Goal: Task Accomplishment & Management: Complete application form

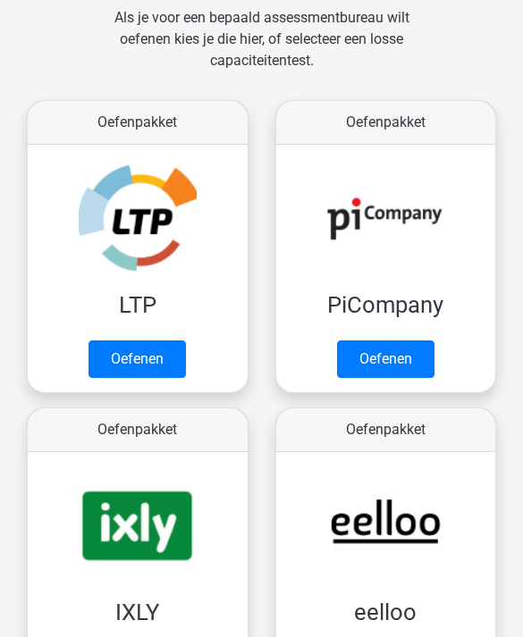
scroll to position [339, 0]
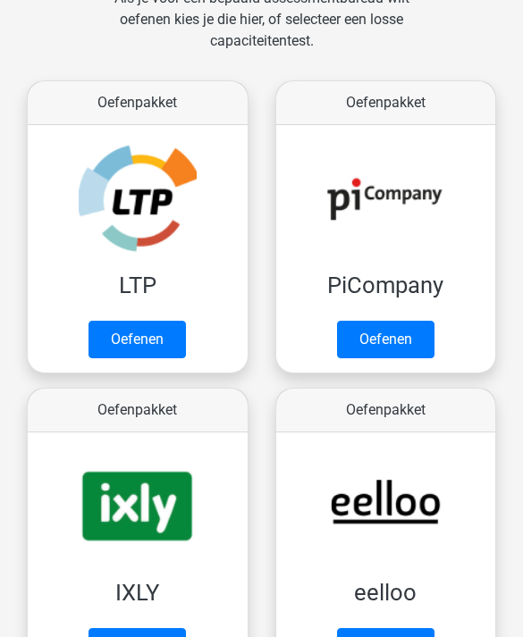
click at [166, 345] on link "Oefenen" at bounding box center [136, 341] width 97 height 38
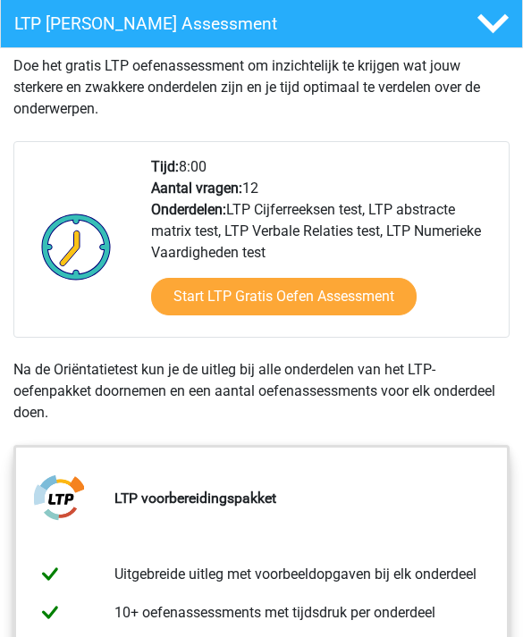
scroll to position [438, 0]
click at [340, 307] on link "Start LTP Gratis Oefen Assessment" at bounding box center [283, 297] width 265 height 38
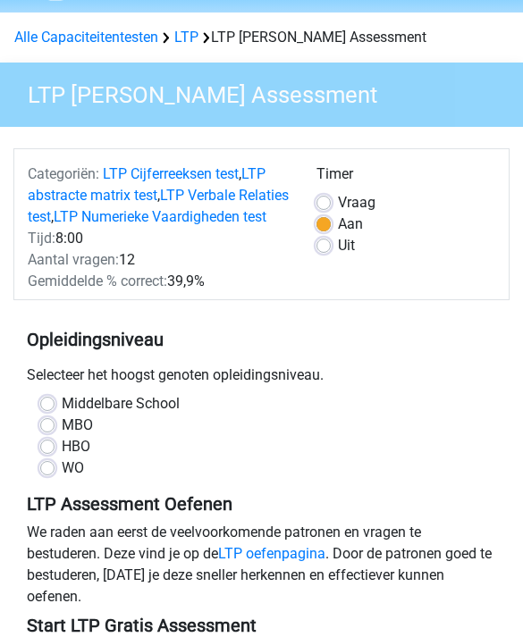
scroll to position [57, 0]
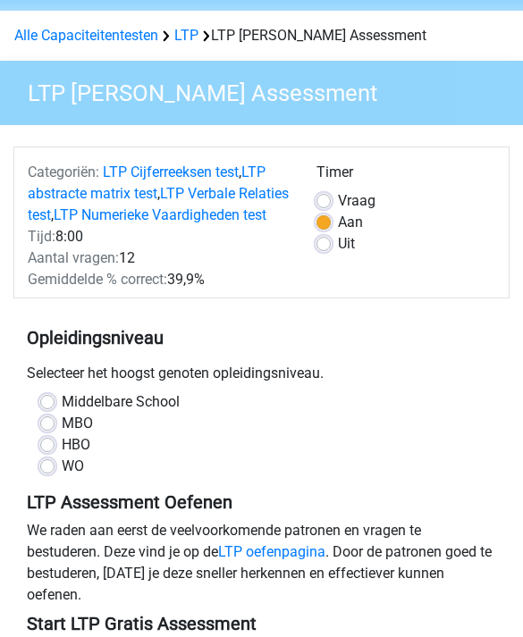
click at [91, 434] on label "MBO" at bounding box center [77, 423] width 31 height 21
click at [55, 431] on input "MBO" at bounding box center [47, 422] width 14 height 18
radio input "true"
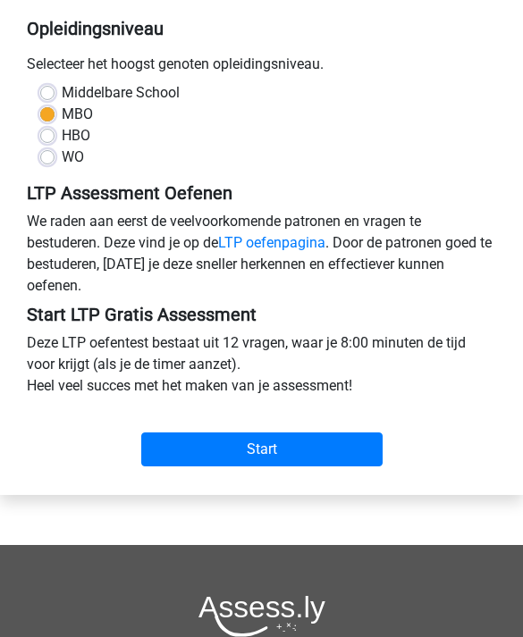
scroll to position [377, 0]
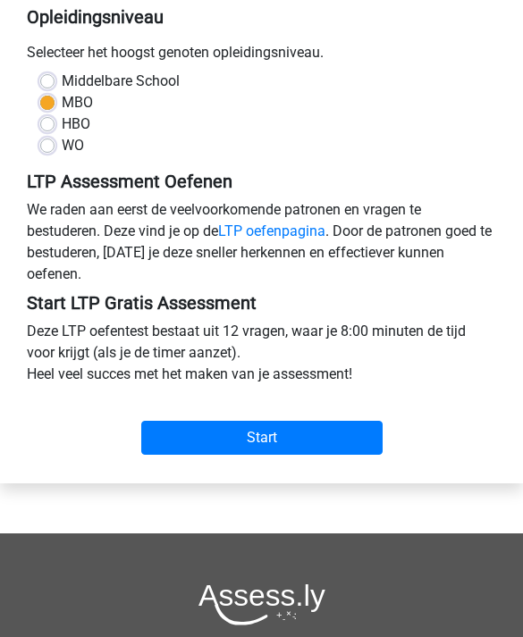
click at [309, 456] on input "Start" at bounding box center [261, 439] width 241 height 34
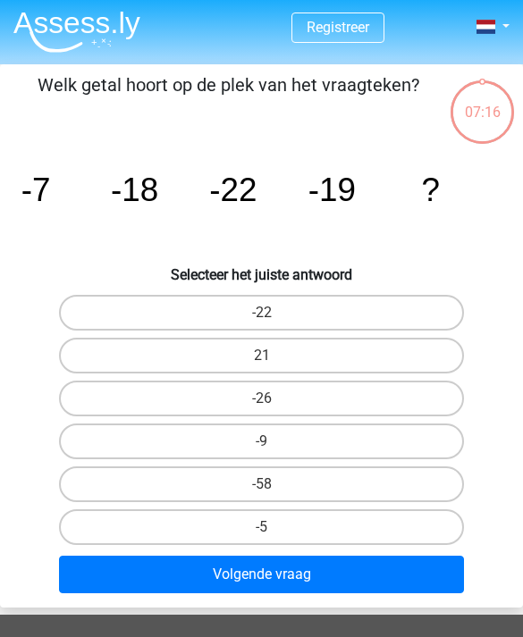
scroll to position [16, 0]
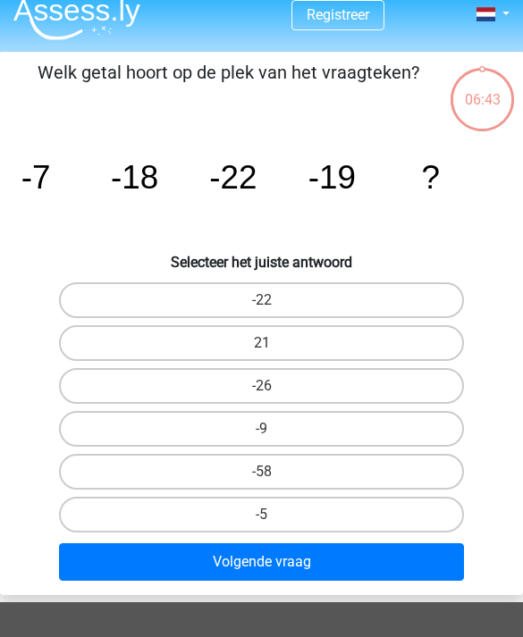
click at [363, 384] on label "-26" at bounding box center [262, 386] width 406 height 36
click at [273, 386] on input "-26" at bounding box center [268, 392] width 12 height 12
radio input "true"
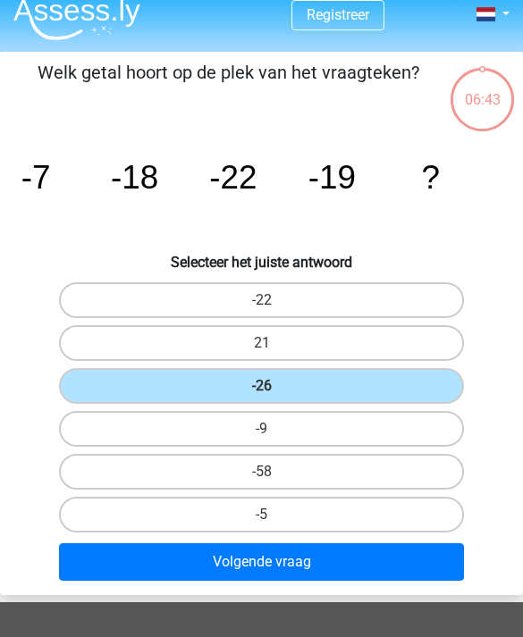
click at [391, 565] on button "Volgende vraag" at bounding box center [262, 562] width 406 height 38
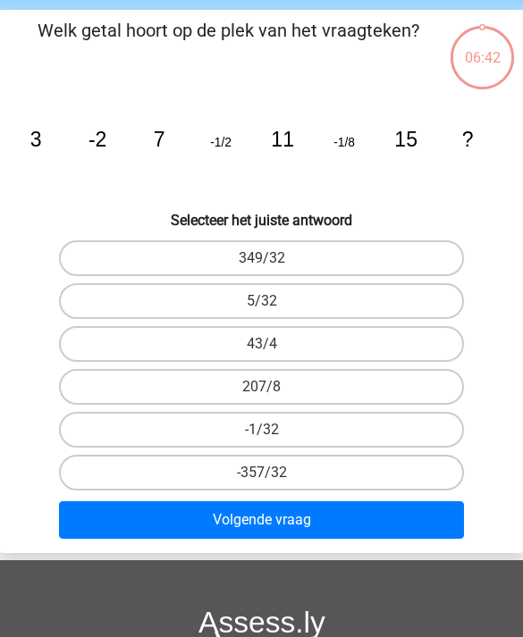
scroll to position [68, 0]
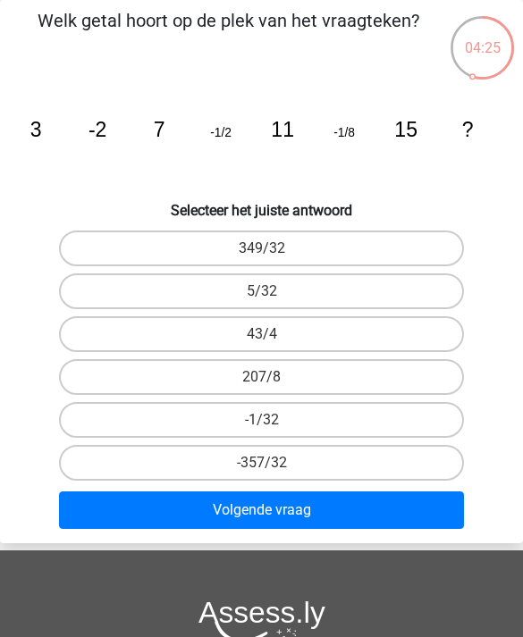
click at [387, 300] on label "5/32" at bounding box center [262, 291] width 406 height 36
click at [273, 300] on input "5/32" at bounding box center [268, 297] width 12 height 12
radio input "true"
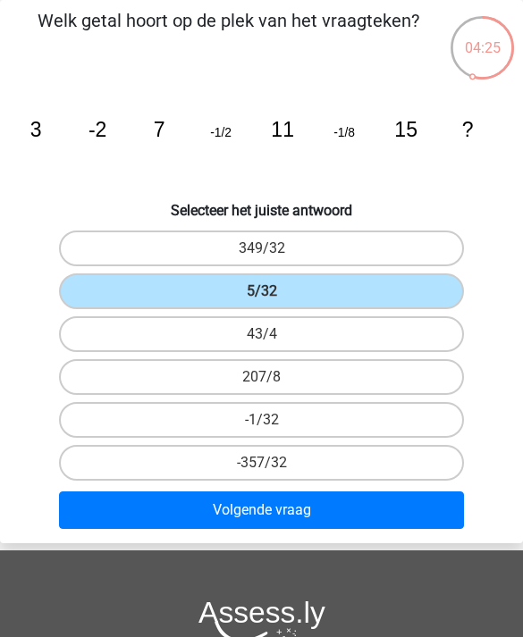
click at [363, 526] on button "Volgende vraag" at bounding box center [262, 511] width 406 height 38
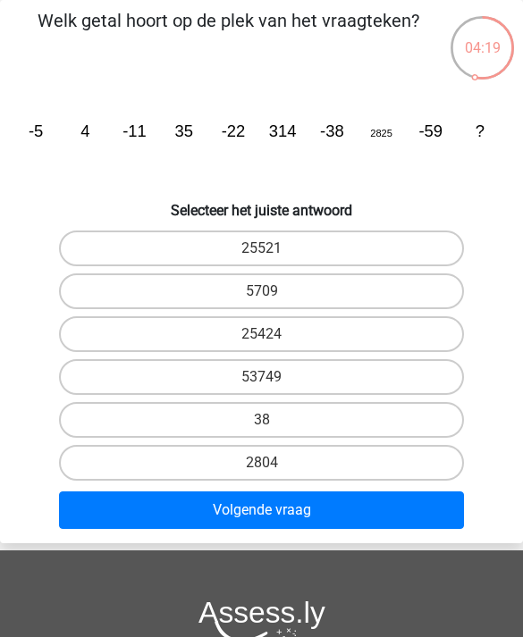
click at [360, 349] on label "25424" at bounding box center [262, 334] width 406 height 36
click at [273, 346] on input "25424" at bounding box center [268, 340] width 12 height 12
radio input "true"
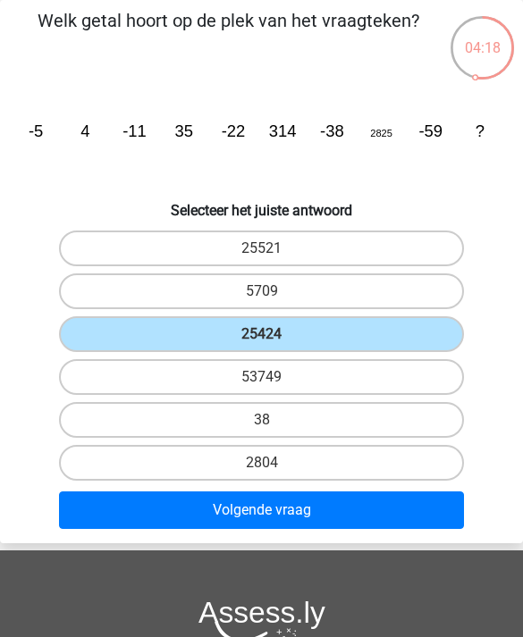
click at [359, 526] on button "Volgende vraag" at bounding box center [262, 511] width 406 height 38
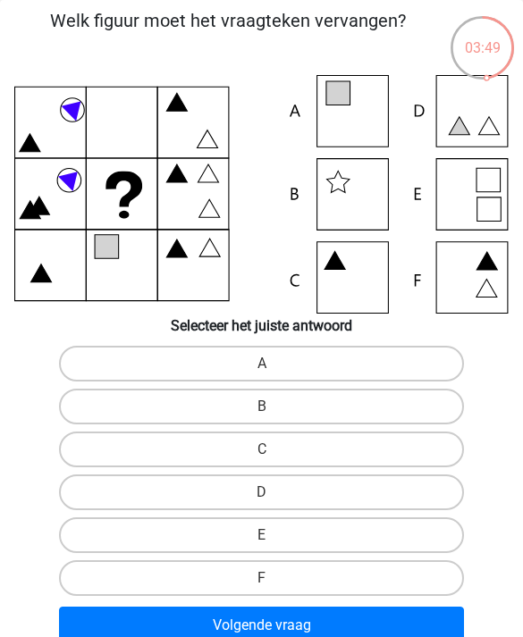
click at [406, 581] on label "F" at bounding box center [262, 578] width 406 height 36
click at [273, 581] on input "F" at bounding box center [268, 584] width 12 height 12
radio input "true"
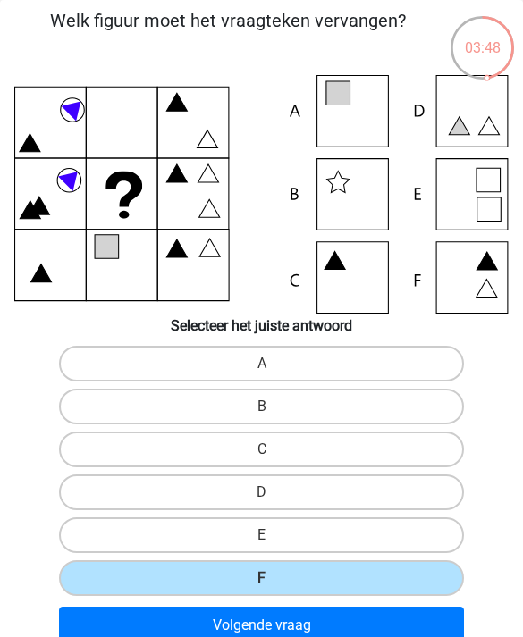
click at [418, 636] on button "Volgende vraag" at bounding box center [262, 626] width 406 height 38
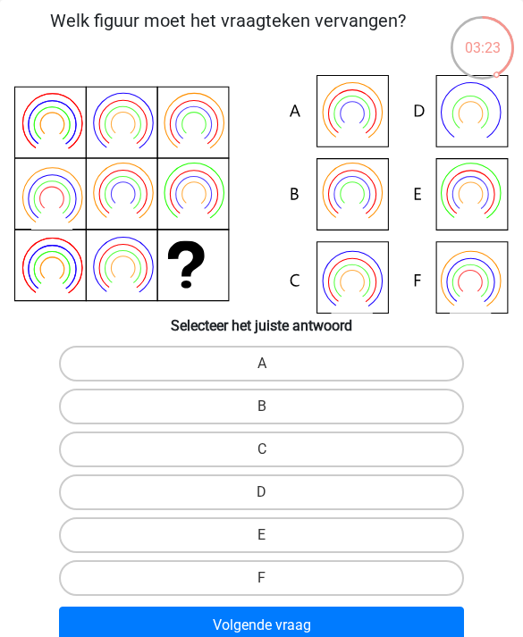
click at [428, 576] on label "F" at bounding box center [262, 578] width 406 height 36
click at [273, 578] on input "F" at bounding box center [268, 584] width 12 height 12
radio input "true"
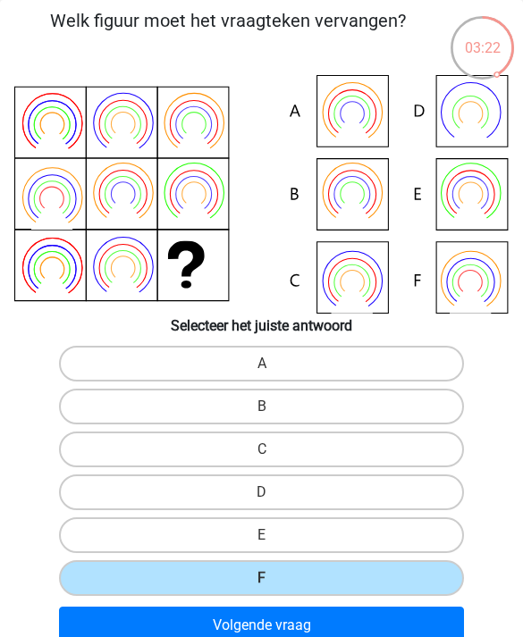
click at [439, 627] on button "Volgende vraag" at bounding box center [262, 626] width 406 height 38
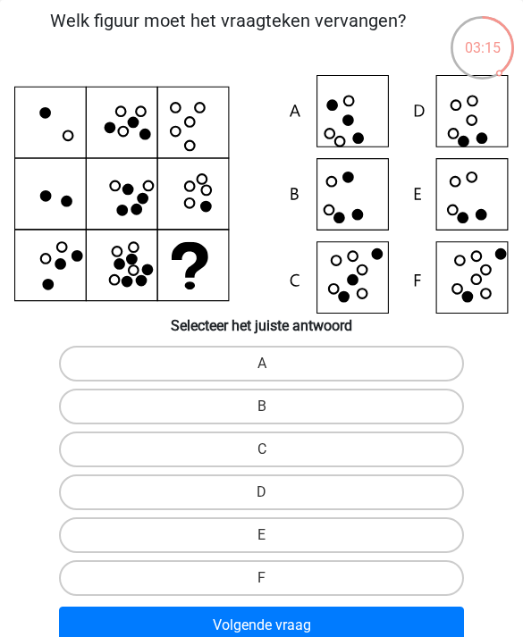
click at [400, 536] on label "E" at bounding box center [262, 535] width 406 height 36
click at [273, 536] on input "E" at bounding box center [268, 541] width 12 height 12
radio input "true"
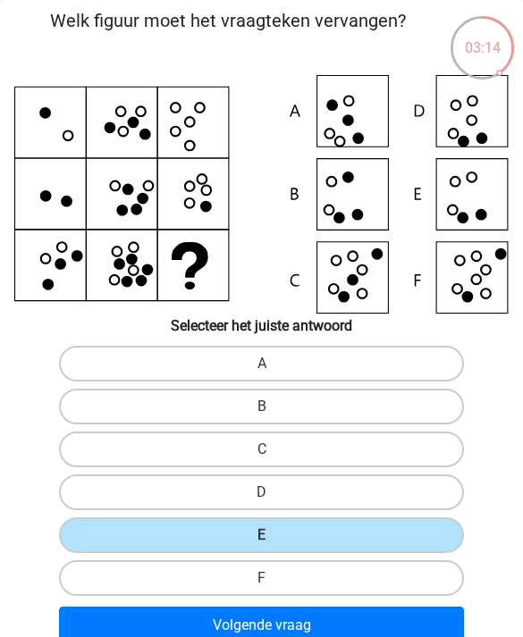
click at [433, 626] on button "Volgende vraag" at bounding box center [262, 626] width 406 height 38
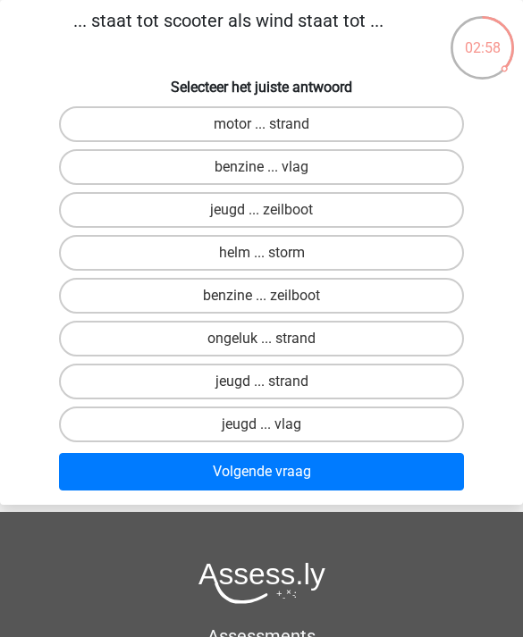
click at [386, 179] on label "benzine ... vlag" at bounding box center [262, 167] width 406 height 36
click at [273, 179] on input "benzine ... vlag" at bounding box center [268, 173] width 12 height 12
radio input "true"
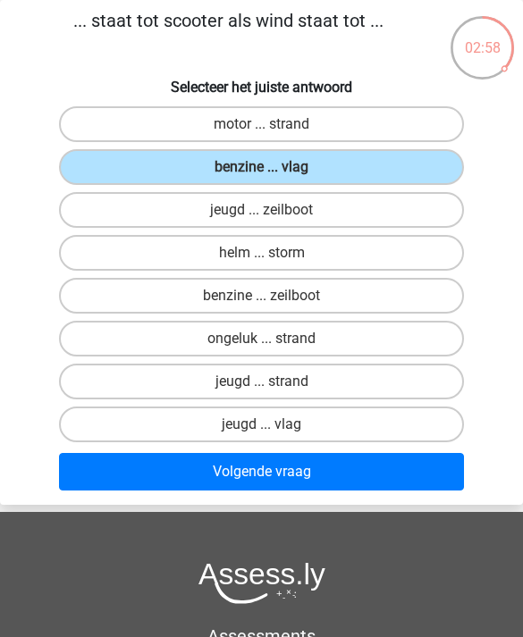
click at [373, 482] on button "Volgende vraag" at bounding box center [262, 472] width 406 height 38
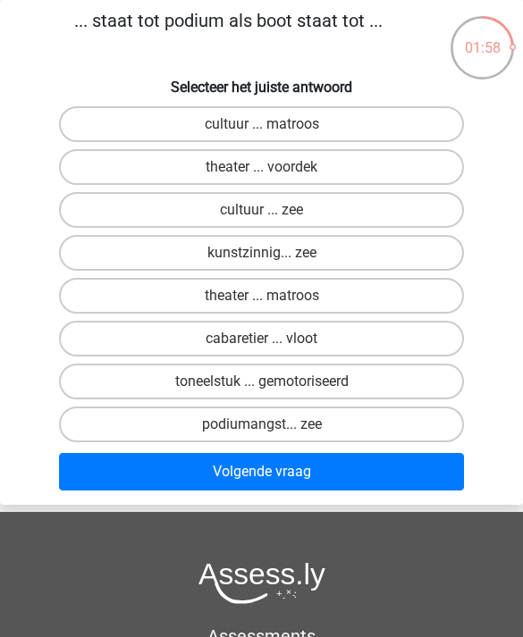
click at [432, 133] on label "cultuur ... matroos" at bounding box center [262, 124] width 406 height 36
click at [273, 133] on input "cultuur ... matroos" at bounding box center [268, 130] width 12 height 12
radio input "true"
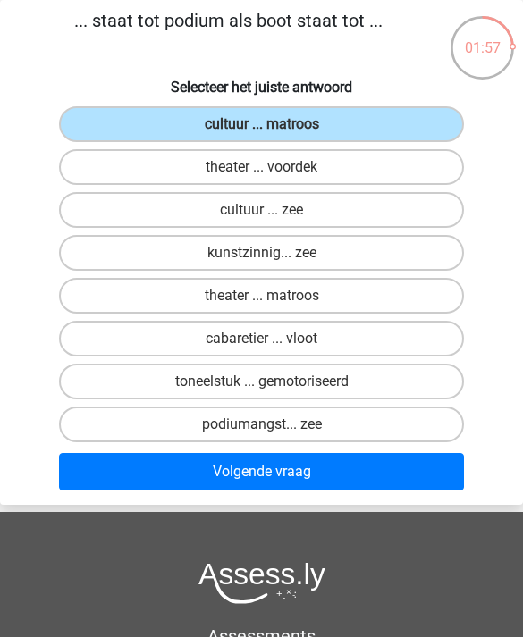
click at [408, 474] on button "Volgende vraag" at bounding box center [262, 472] width 406 height 38
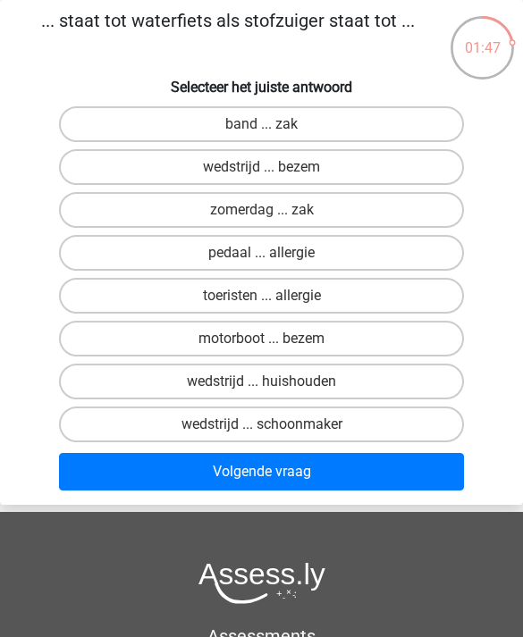
click at [424, 126] on label "band ... zak" at bounding box center [262, 124] width 406 height 36
click at [273, 126] on input "band ... zak" at bounding box center [268, 130] width 12 height 12
radio input "true"
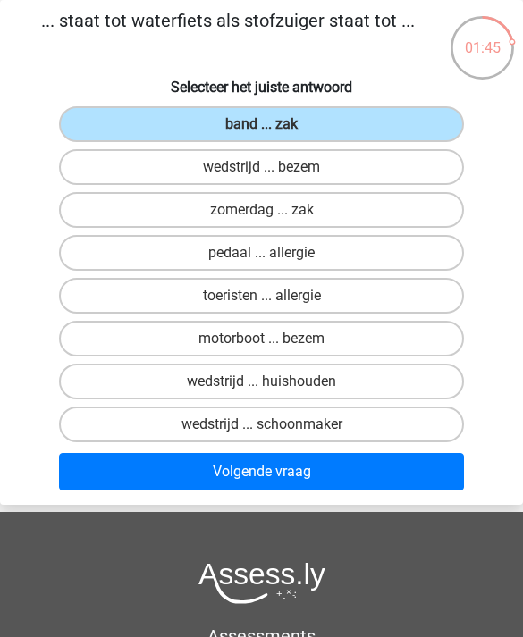
click at [421, 259] on label "pedaal ... allergie" at bounding box center [262, 253] width 406 height 36
click at [273, 259] on input "pedaal ... allergie" at bounding box center [268, 259] width 12 height 12
radio input "true"
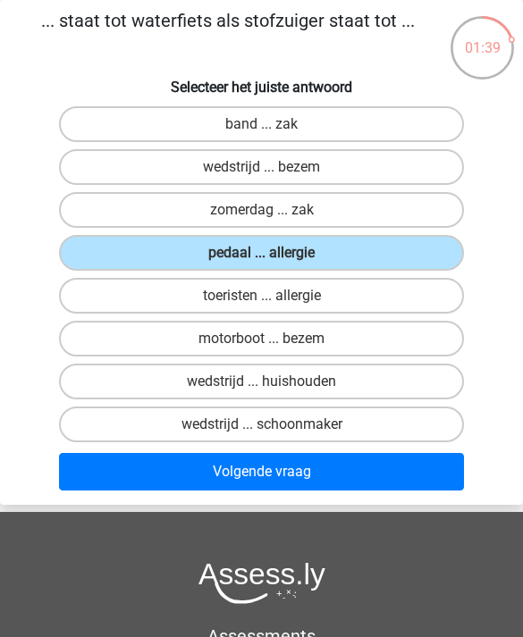
click at [425, 301] on label "toeristen ... allergie" at bounding box center [262, 296] width 406 height 36
click at [273, 301] on input "toeristen ... allergie" at bounding box center [268, 302] width 12 height 12
radio input "true"
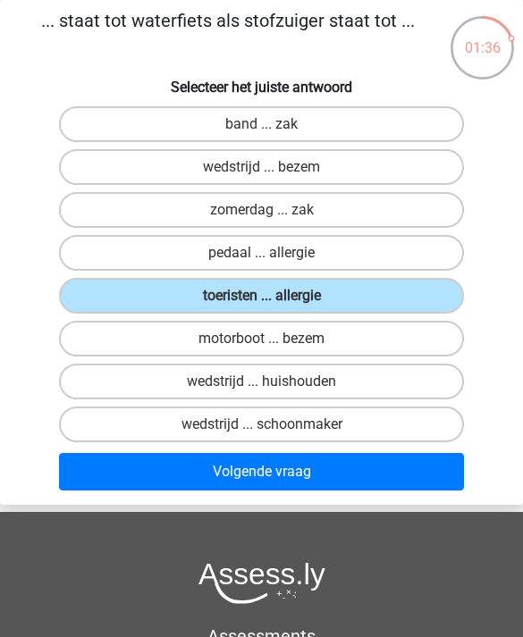
click at [444, 213] on label "zomerdag ... zak" at bounding box center [262, 210] width 406 height 36
click at [273, 213] on input "zomerdag ... zak" at bounding box center [268, 216] width 12 height 12
radio input "true"
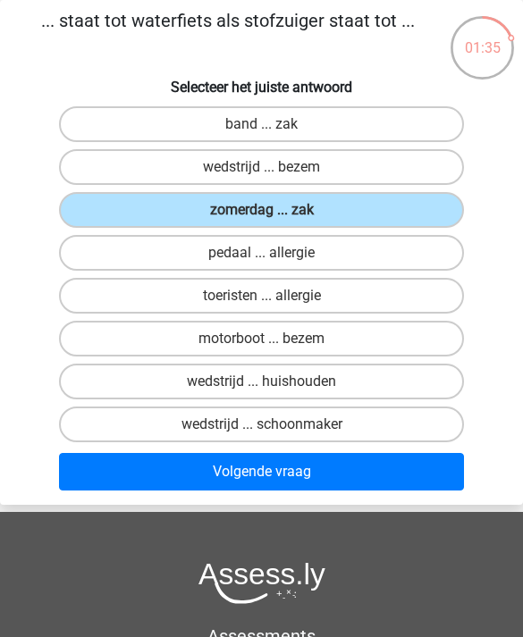
click at [409, 473] on button "Volgende vraag" at bounding box center [262, 472] width 406 height 38
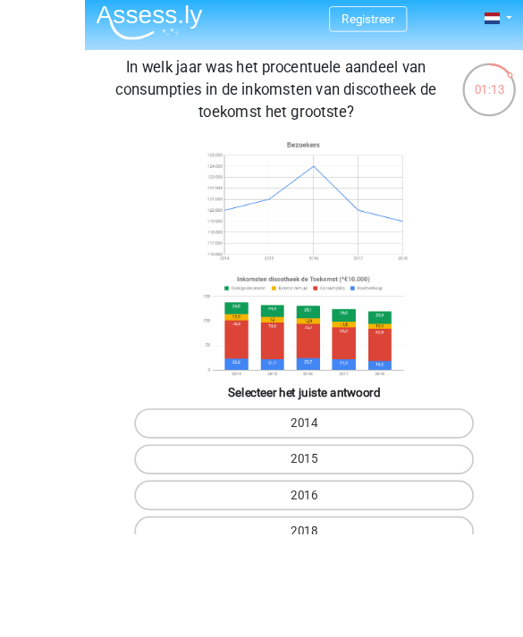
scroll to position [84, 0]
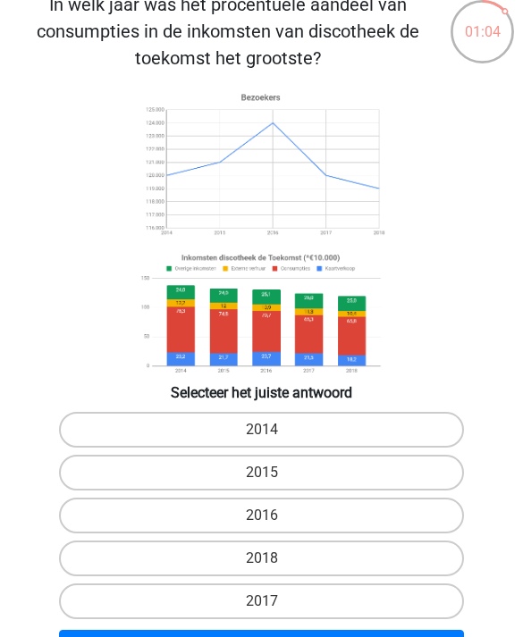
click at [370, 481] on label "2015" at bounding box center [262, 473] width 406 height 36
click at [273, 481] on input "2015" at bounding box center [268, 479] width 12 height 12
radio input "true"
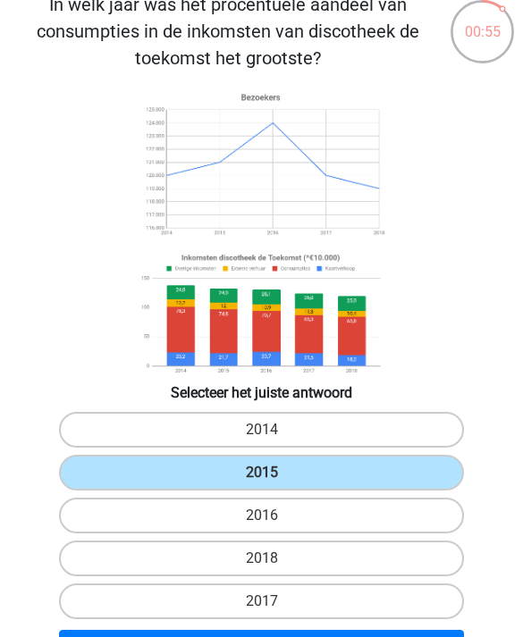
click at [393, 636] on button "Volgende vraag" at bounding box center [262, 649] width 406 height 38
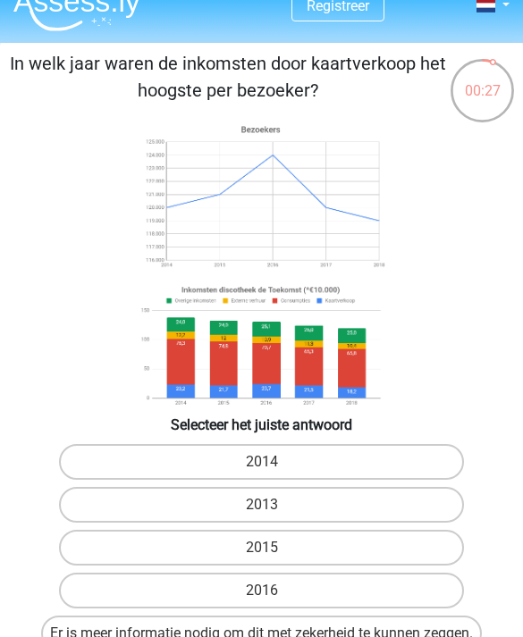
scroll to position [25, 0]
click at [435, 636] on label "Er is meer informatie nodig om dit met zekerheid te kunnen zeggen." at bounding box center [261, 634] width 441 height 36
click at [273, 636] on input "Er is meer informatie nodig om dit met zekerheid te kunnen zeggen." at bounding box center [268, 640] width 12 height 12
radio input "true"
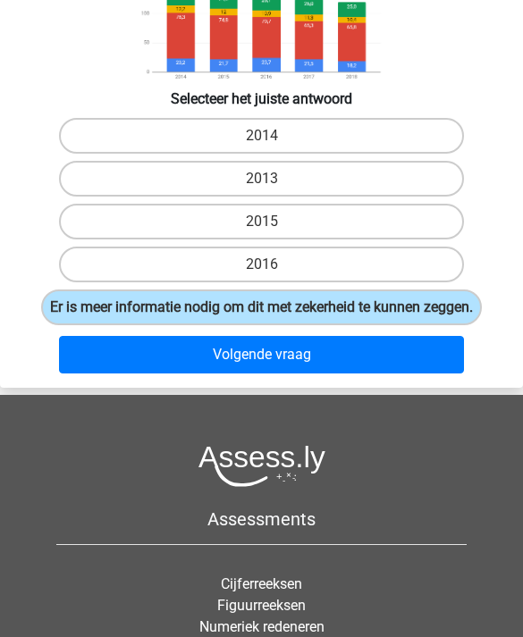
click at [422, 360] on button "Volgende vraag" at bounding box center [262, 355] width 406 height 38
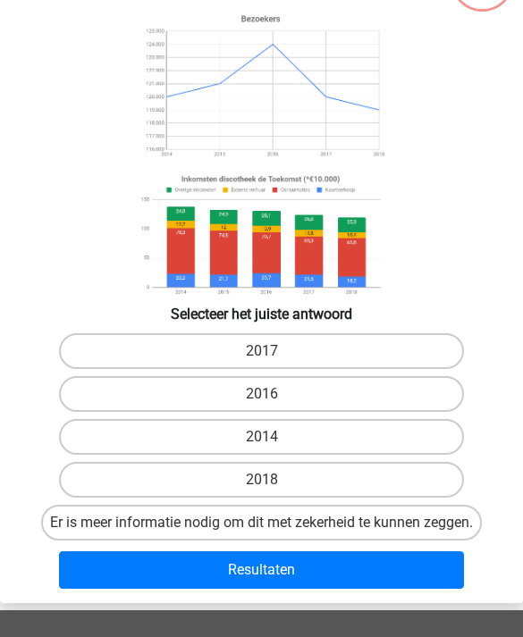
scroll to position [68, 0]
